Goal: Task Accomplishment & Management: Use online tool/utility

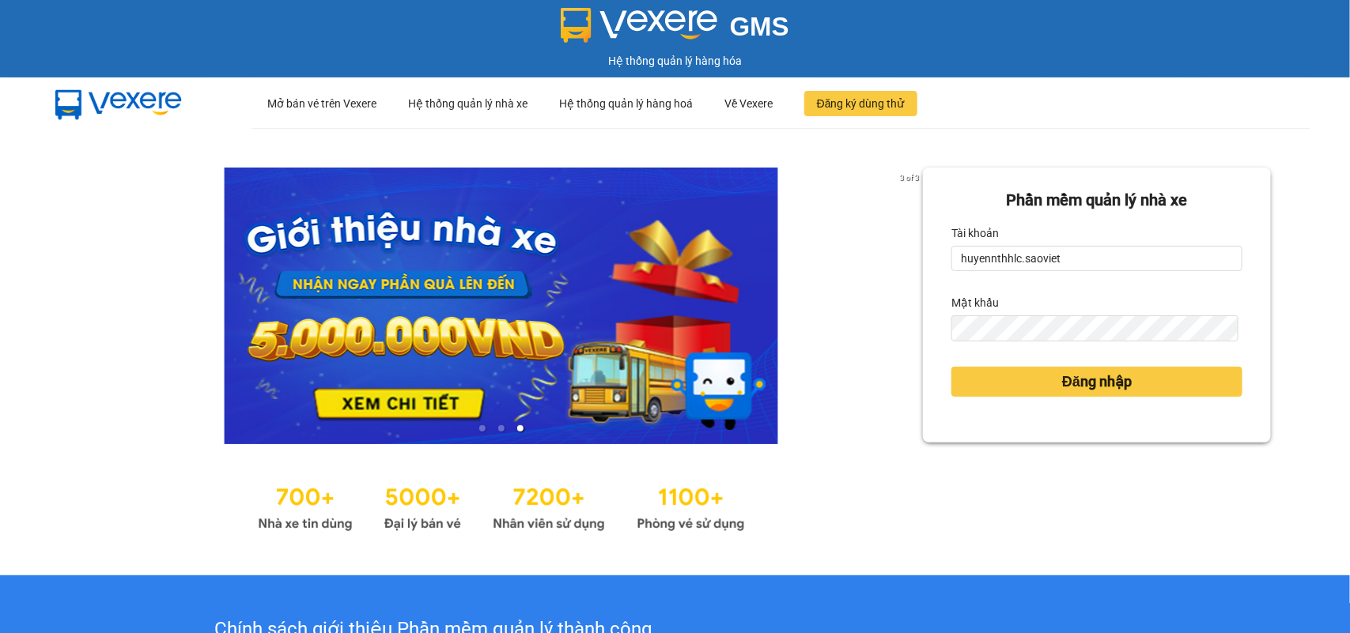
click at [951, 367] on button "Đăng nhập" at bounding box center [1096, 382] width 291 height 30
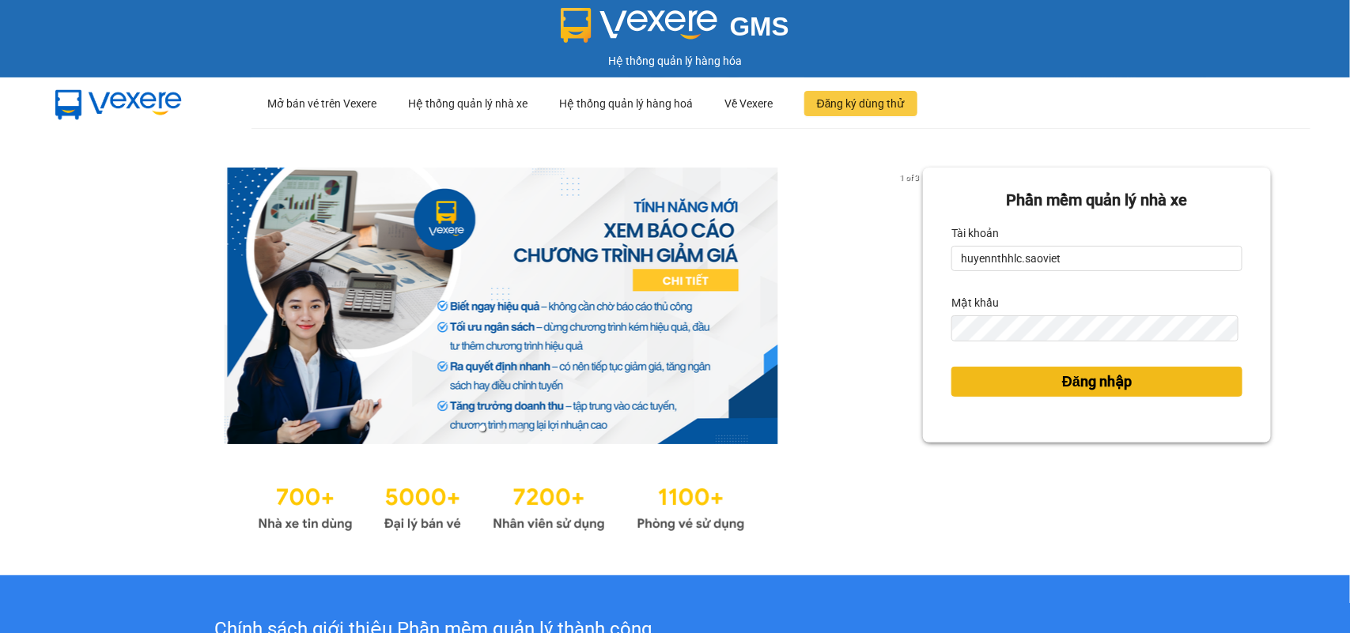
click at [1048, 384] on div "Phần mềm quản lý nhà xe Tài khoản huyennthhlc.saoviet Mật khẩu Đăng nhập" at bounding box center [1097, 352] width 348 height 369
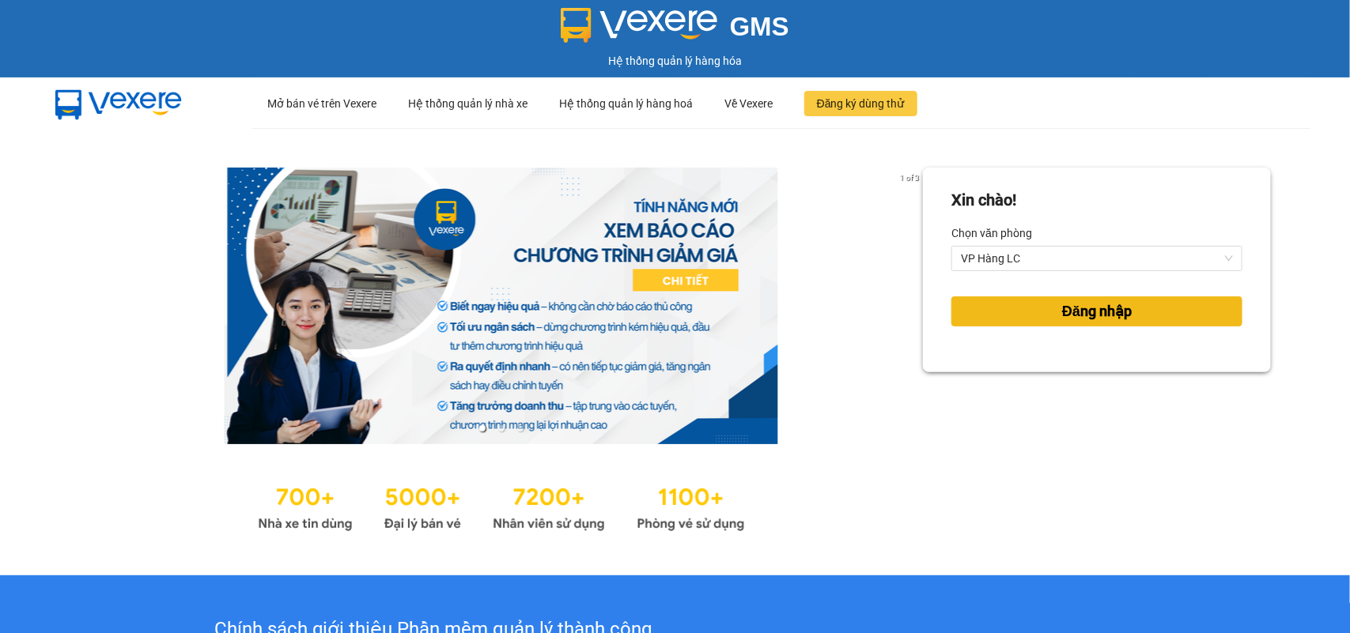
click at [1044, 319] on button "Đăng nhập" at bounding box center [1096, 312] width 291 height 30
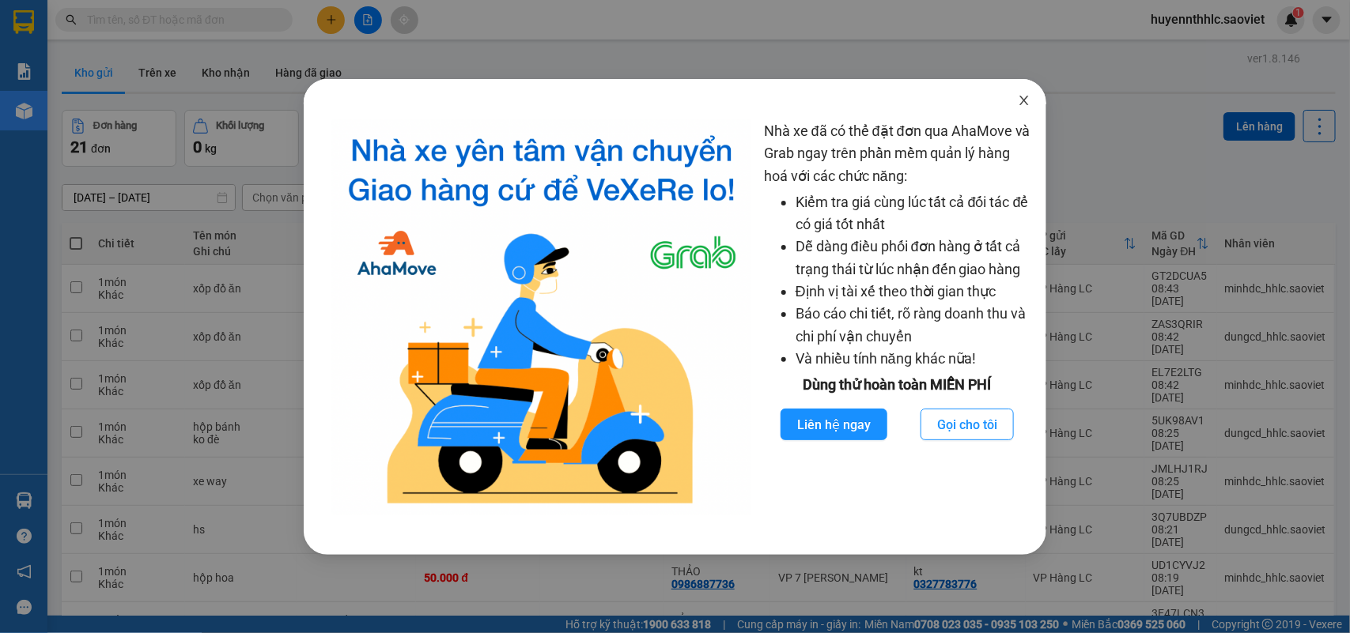
click at [1023, 107] on icon "close" at bounding box center [1024, 100] width 13 height 13
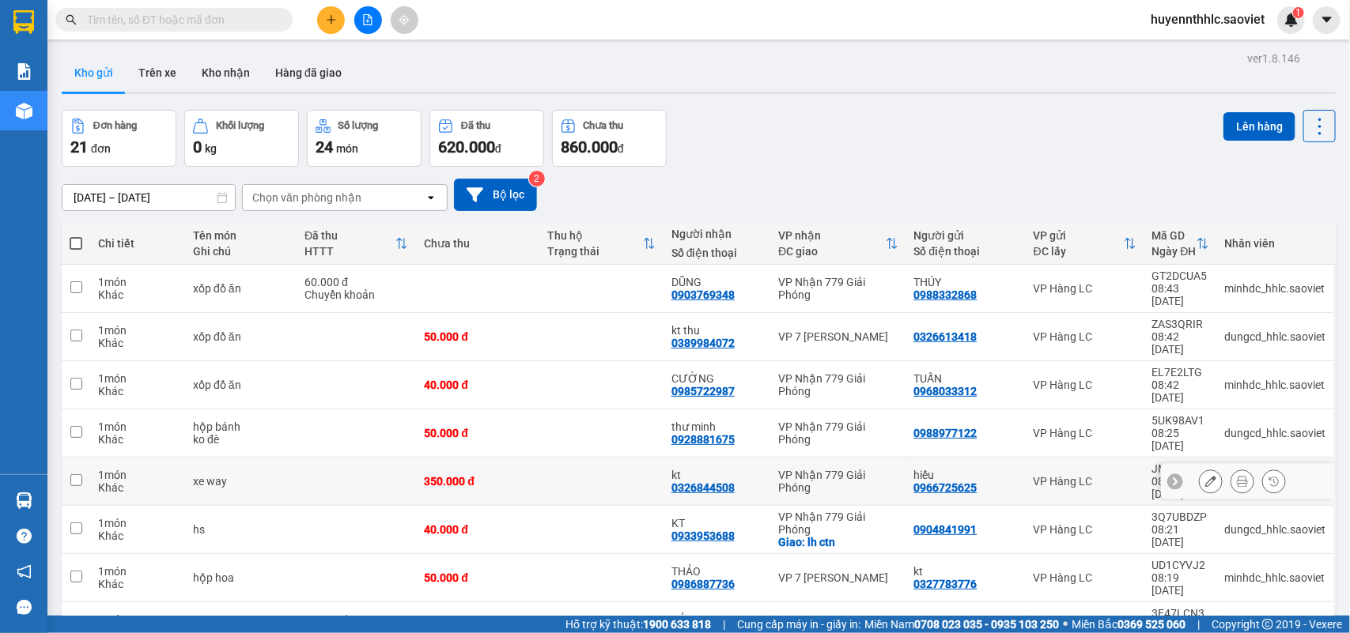
scroll to position [85, 0]
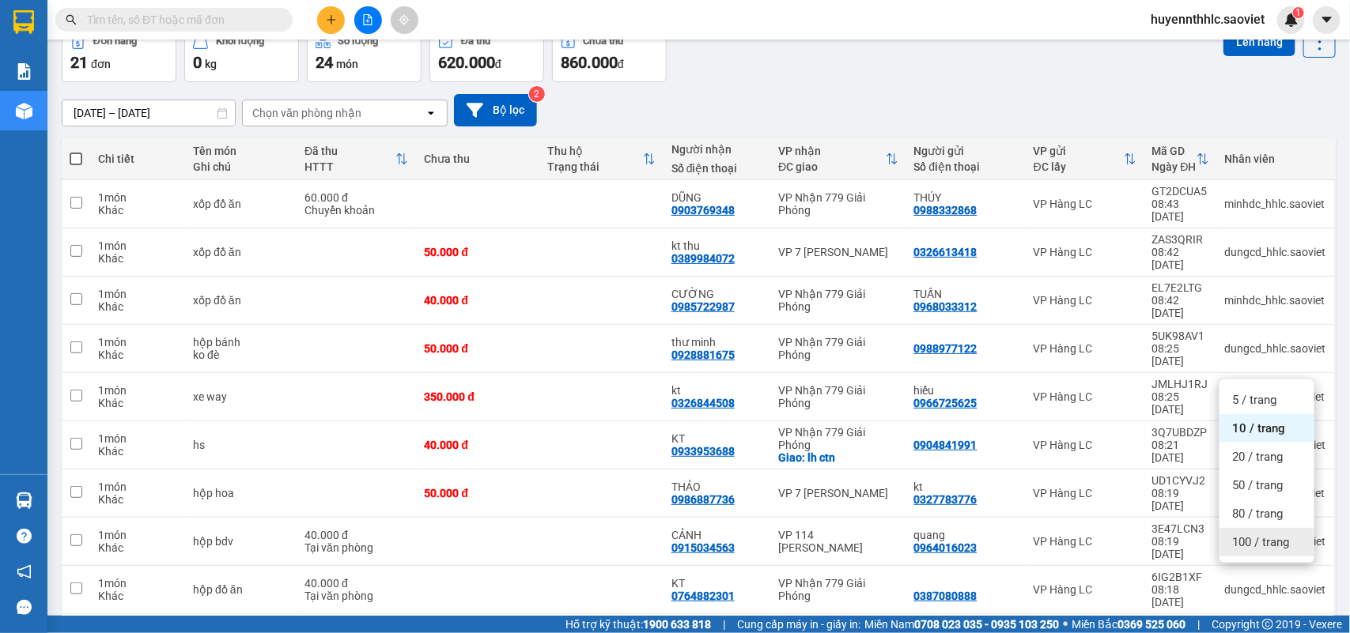
click at [1261, 539] on span "100 / trang" at bounding box center [1260, 543] width 57 height 16
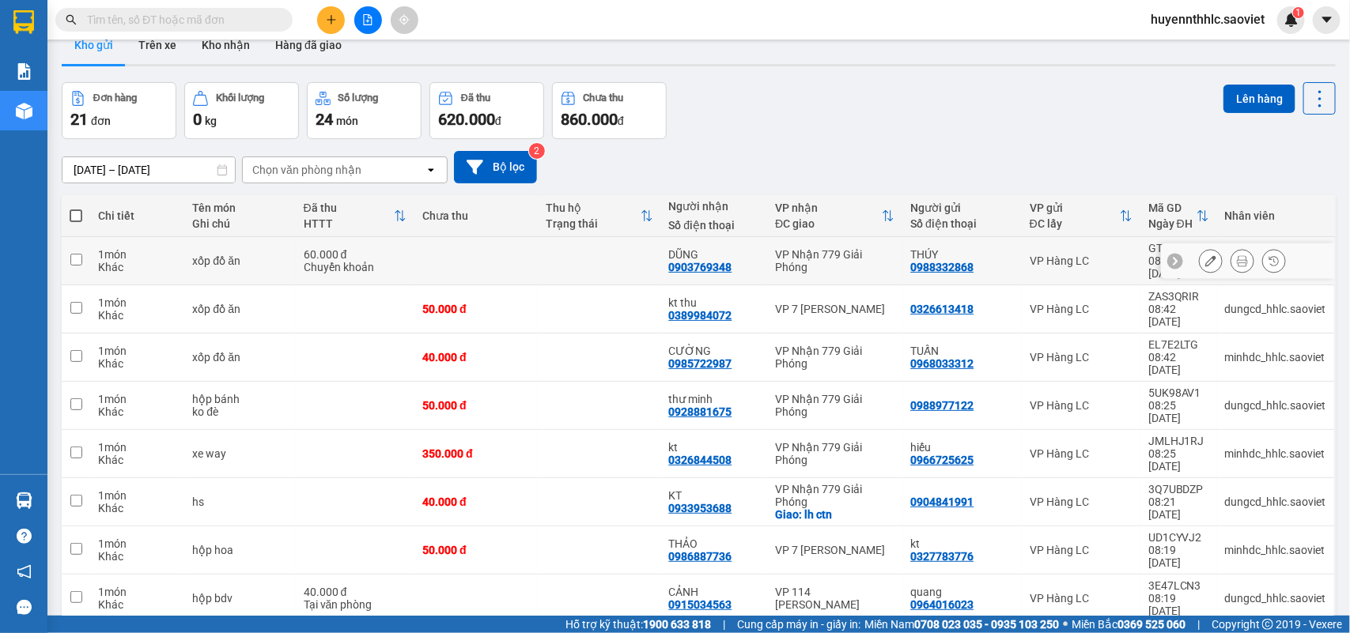
scroll to position [0, 0]
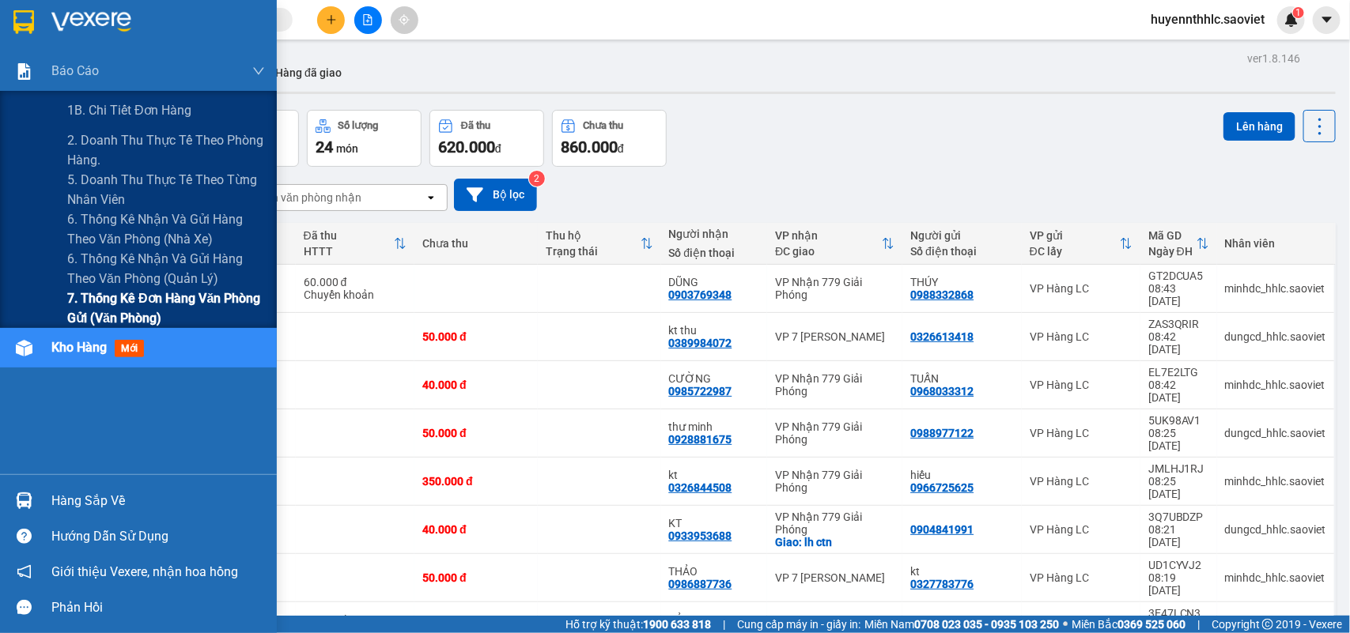
click at [95, 299] on span "7. Thống kê đơn hàng văn phòng gửi (văn phòng)" at bounding box center [166, 309] width 198 height 40
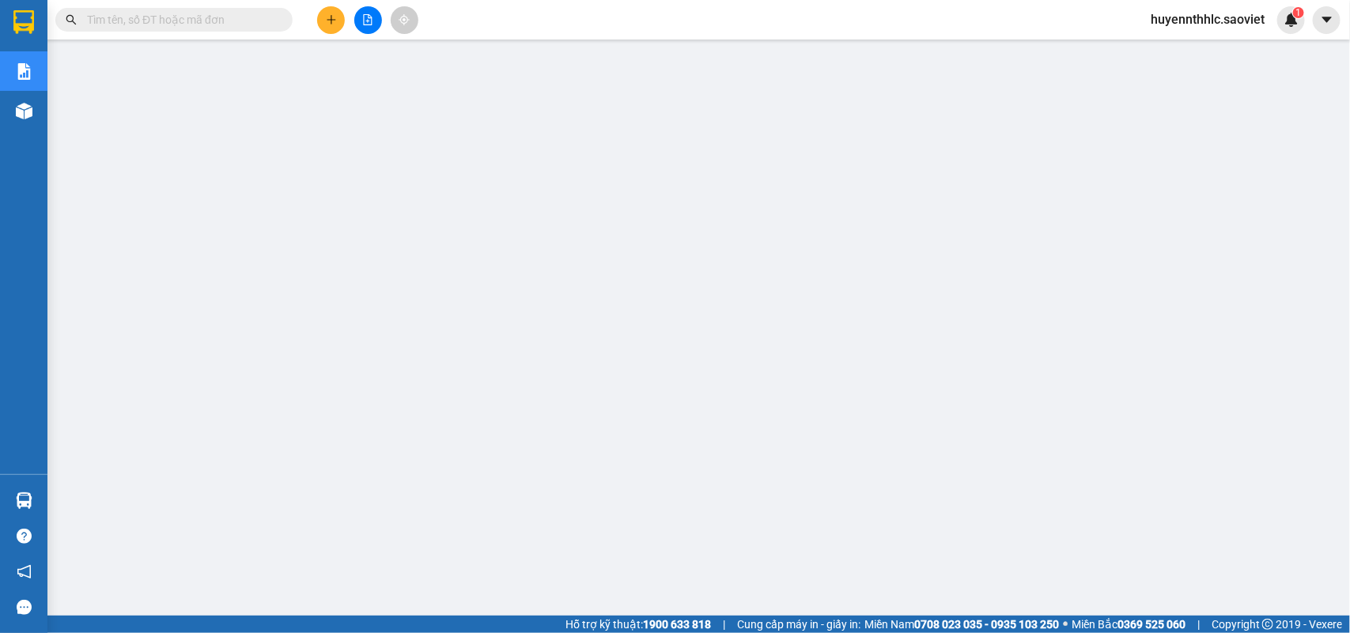
click at [206, 17] on input "text" at bounding box center [180, 19] width 187 height 17
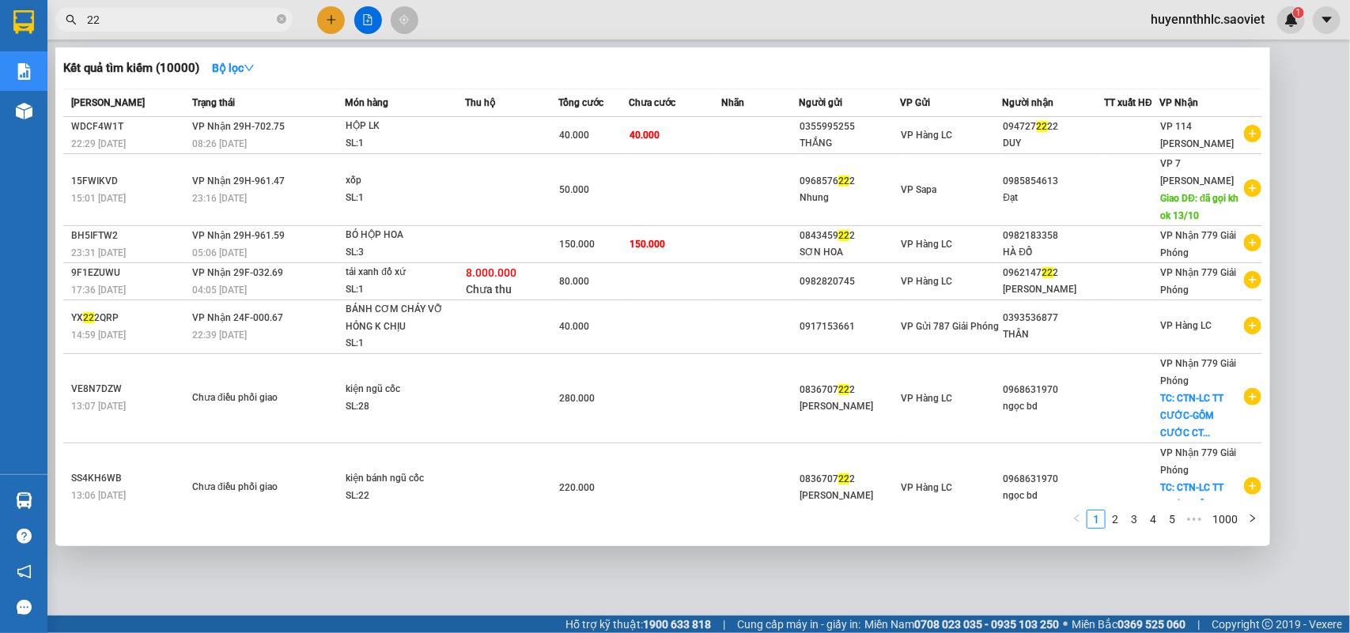
type input "2"
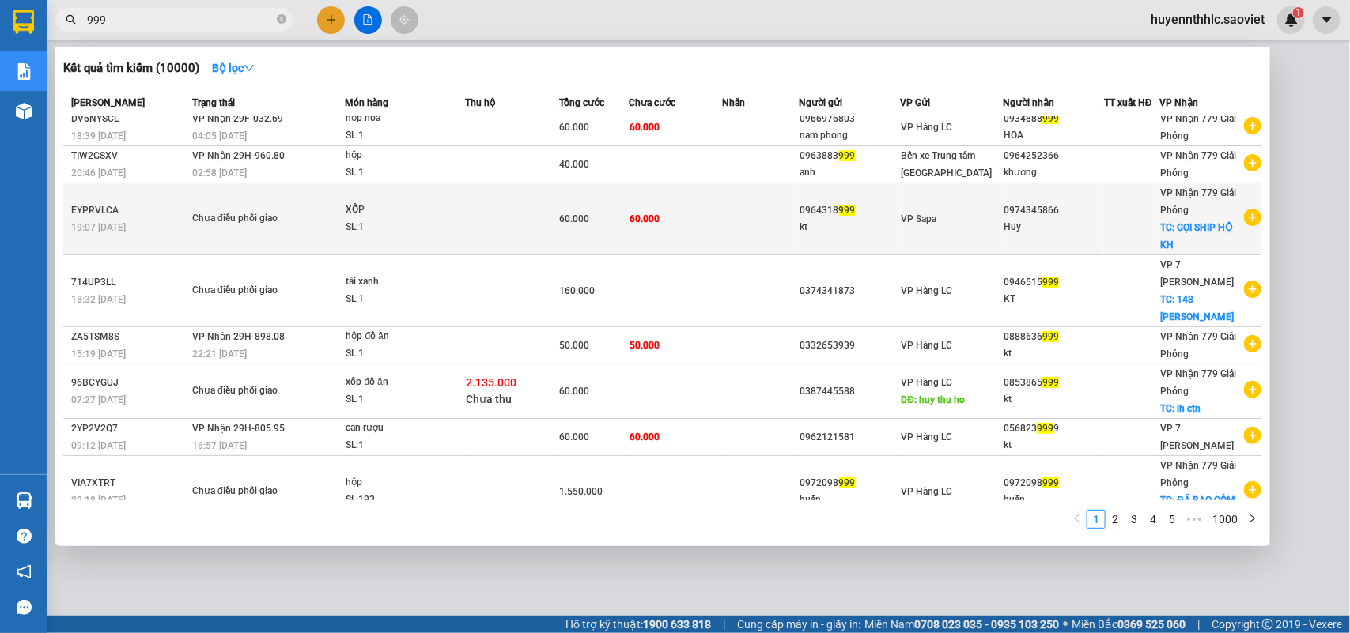
scroll to position [128, 0]
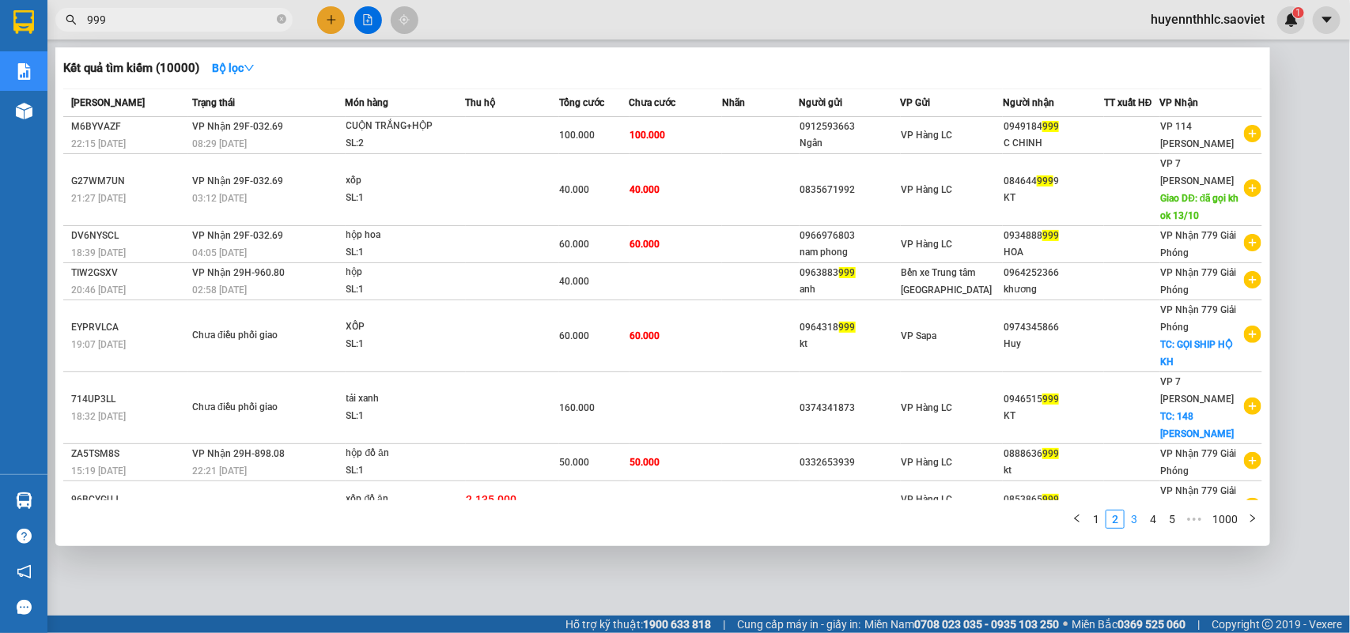
click at [1140, 515] on link "3" at bounding box center [1133, 519] width 17 height 17
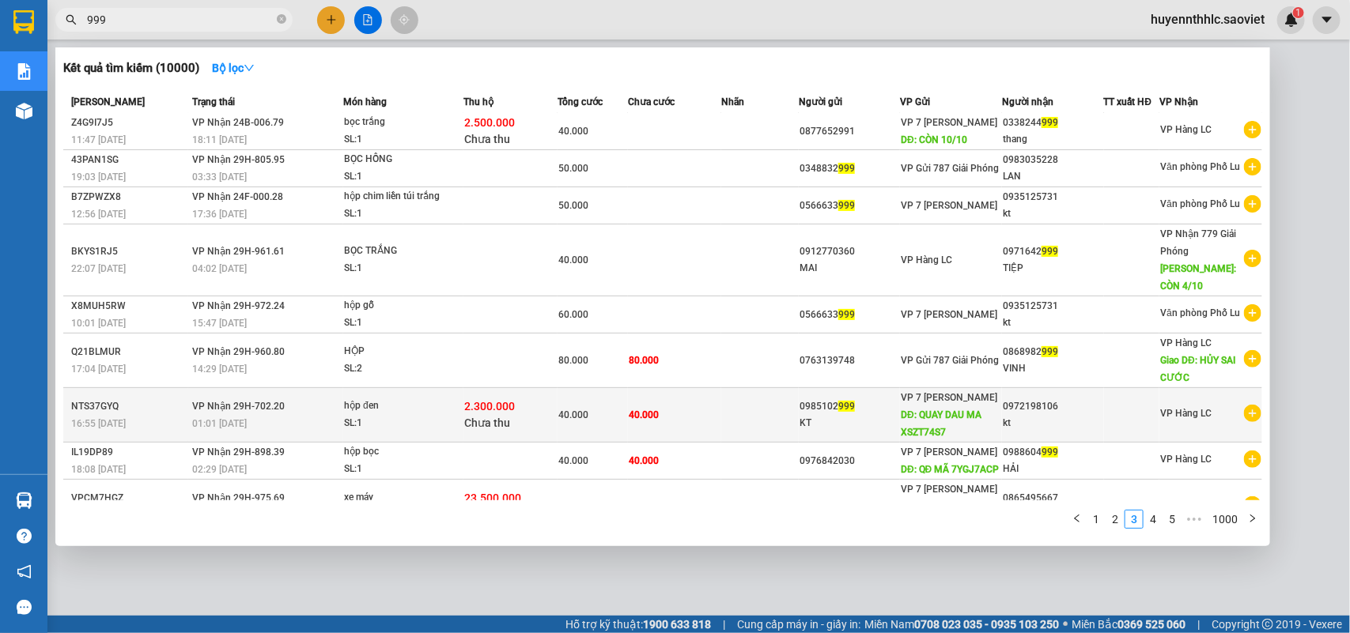
scroll to position [63, 0]
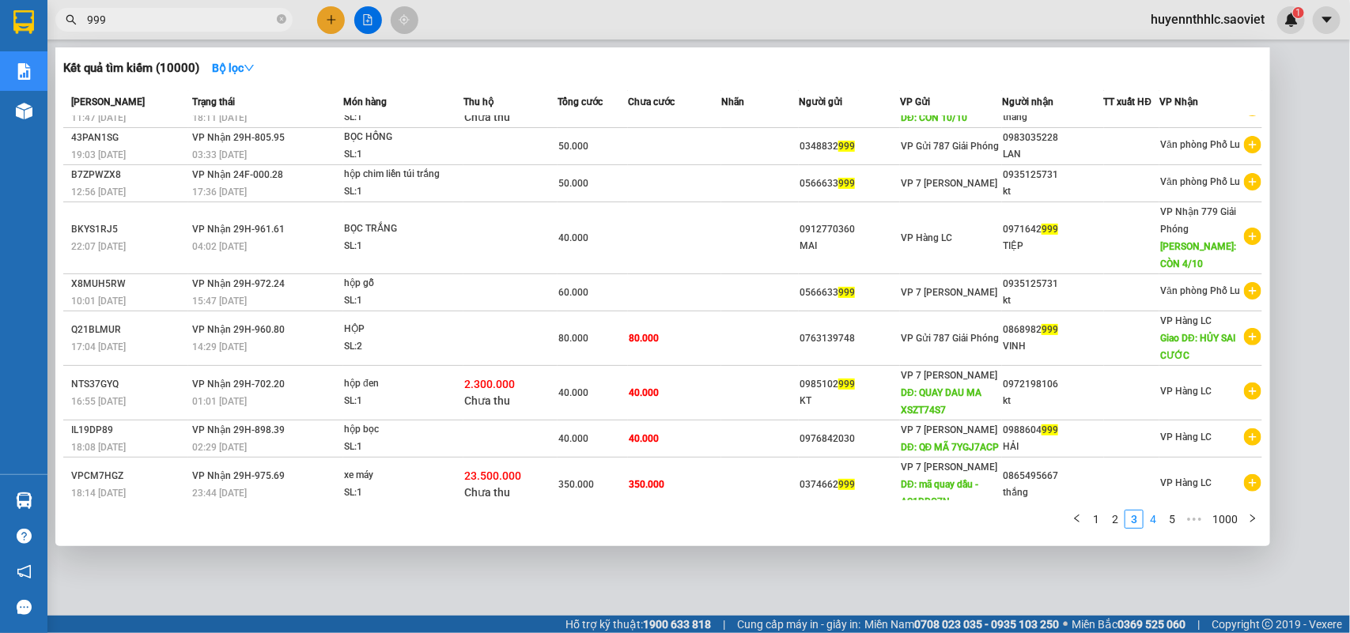
click at [1157, 527] on link "4" at bounding box center [1152, 519] width 17 height 17
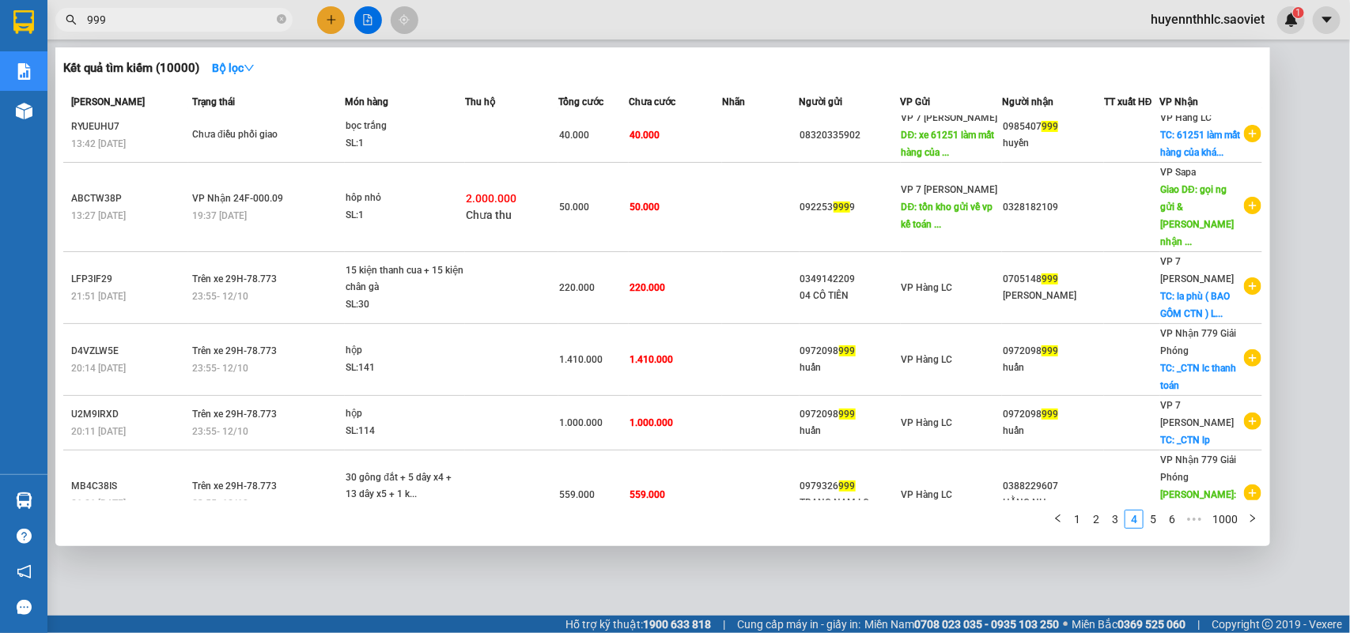
click at [179, 25] on input "999" at bounding box center [180, 19] width 187 height 17
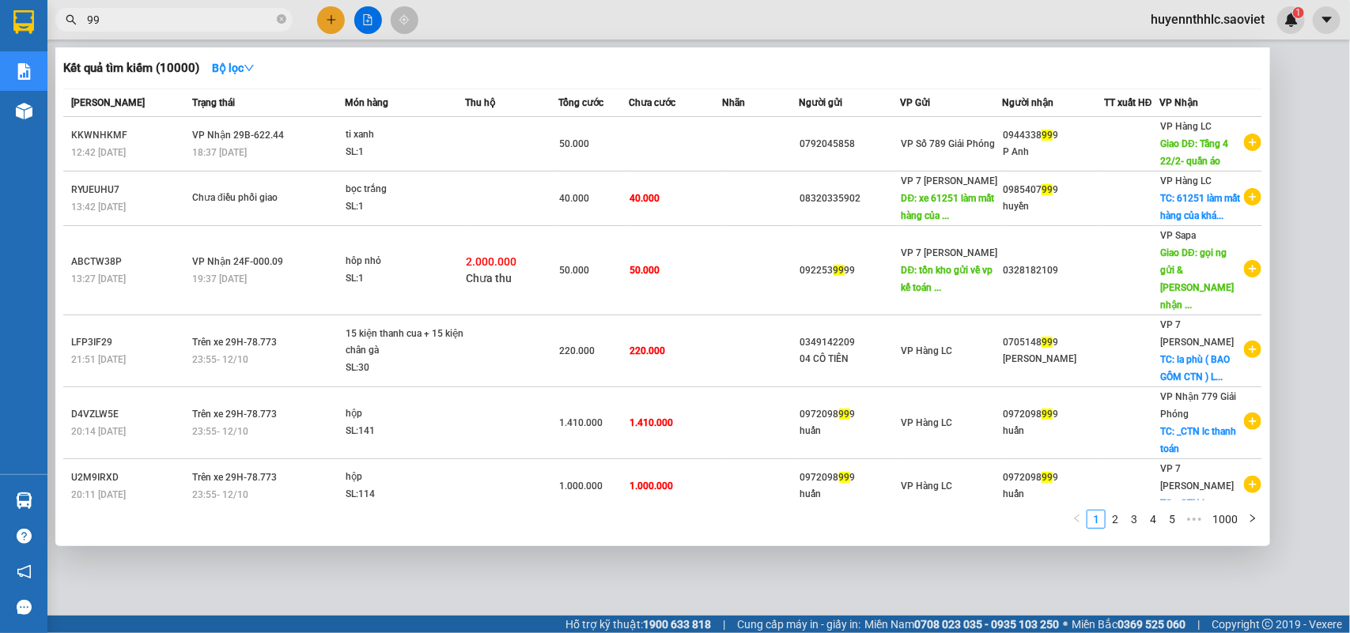
type input "9"
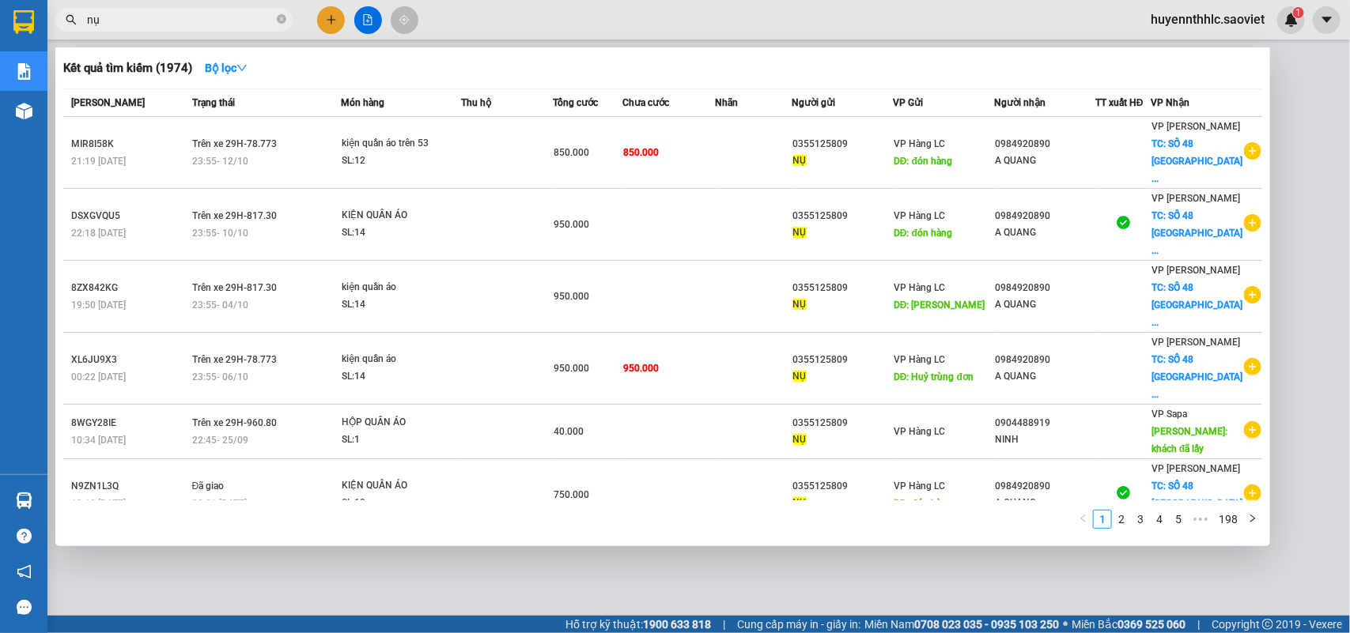
type input "nụ"
